Goal: Task Accomplishment & Management: Manage account settings

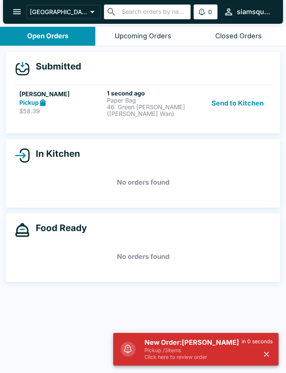
click at [243, 102] on button "Send to Kitchen" at bounding box center [237, 104] width 58 height 28
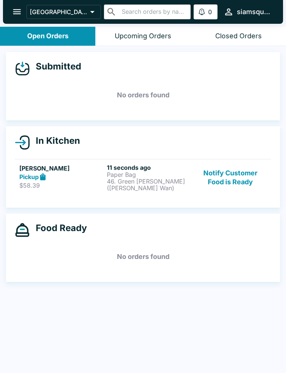
click at [72, 176] on div "Pickup" at bounding box center [61, 177] width 84 height 9
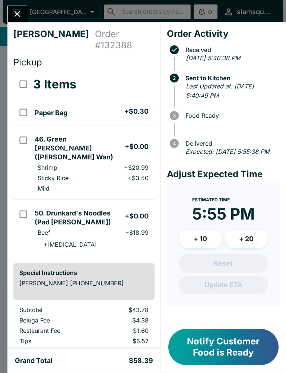
click at [22, 16] on icon "Close" at bounding box center [17, 14] width 10 height 10
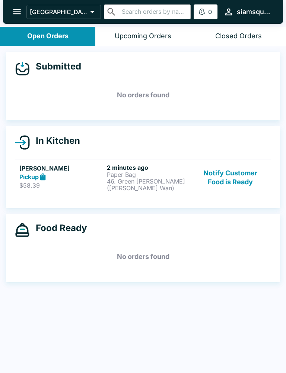
click at [225, 171] on button "Notify Customer Food is Ready" at bounding box center [230, 178] width 72 height 28
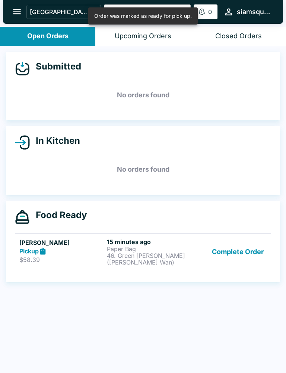
click at [240, 257] on button "Complete Order" at bounding box center [238, 252] width 58 height 28
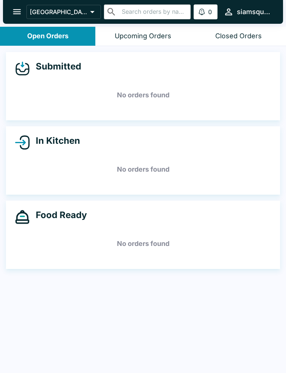
click at [248, 33] on div "Closed Orders" at bounding box center [238, 36] width 46 height 9
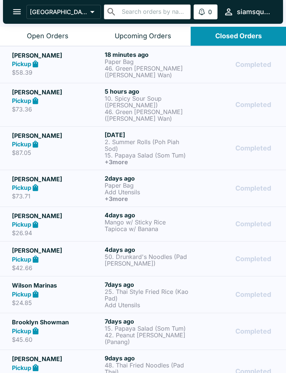
click at [82, 57] on h5 "[PERSON_NAME]" at bounding box center [57, 55] width 90 height 9
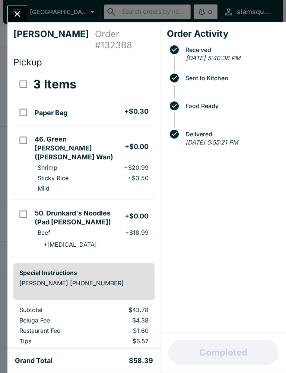
click at [0, 2] on div "[PERSON_NAME] Order # 132388 Pickup 3 Items Paper Bag + $0.30 46. Green [PERSON…" at bounding box center [143, 186] width 286 height 373
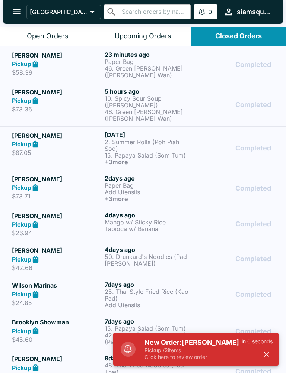
click at [44, 36] on div "Open Orders" at bounding box center [48, 36] width 42 height 9
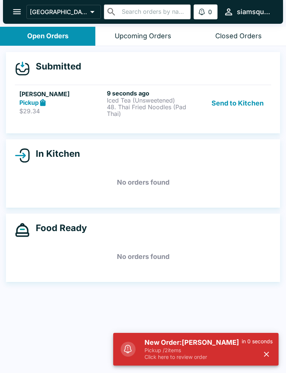
click at [235, 105] on button "Send to Kitchen" at bounding box center [237, 104] width 58 height 28
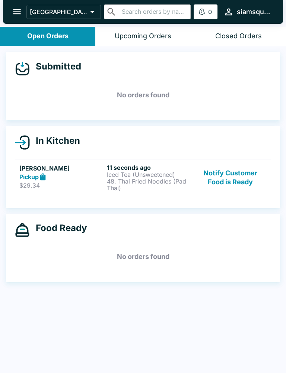
click at [70, 179] on div "Pickup" at bounding box center [61, 177] width 84 height 9
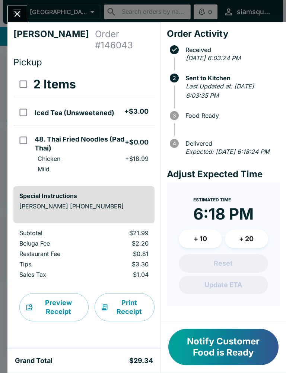
click at [21, 16] on icon "Close" at bounding box center [17, 14] width 10 height 10
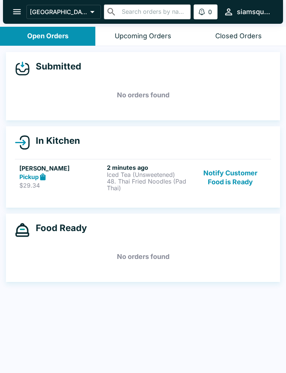
click at [231, 179] on button "Notify Customer Food is Ready" at bounding box center [230, 178] width 72 height 28
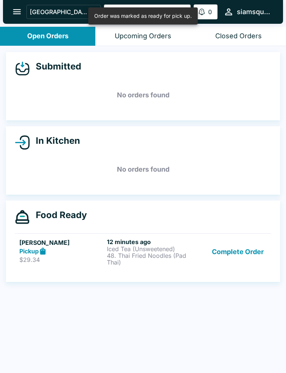
click at [156, 262] on p "48. Thai Fried Noodles (Pad Thai)" at bounding box center [149, 259] width 84 height 13
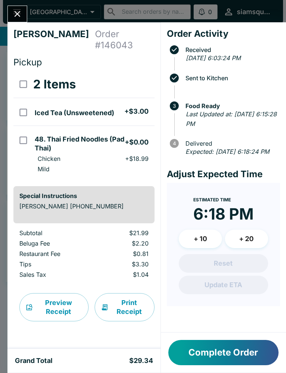
click at [16, 7] on button "Close" at bounding box center [17, 14] width 19 height 16
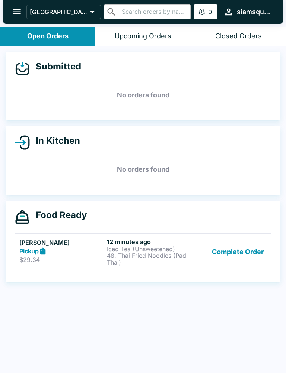
click at [241, 264] on button "Complete Order" at bounding box center [238, 252] width 58 height 28
